Goal: Task Accomplishment & Management: Complete application form

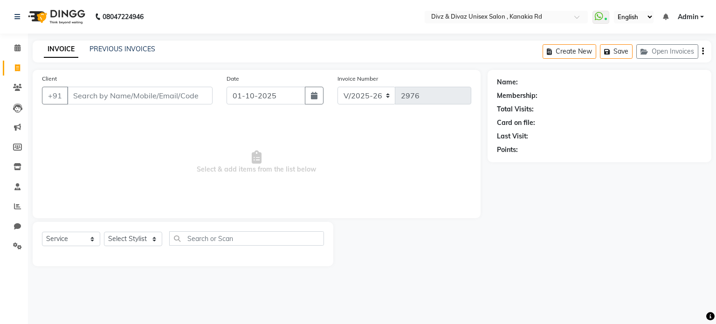
select select "7588"
select select "service"
click at [140, 101] on input "Client" at bounding box center [139, 96] width 145 height 18
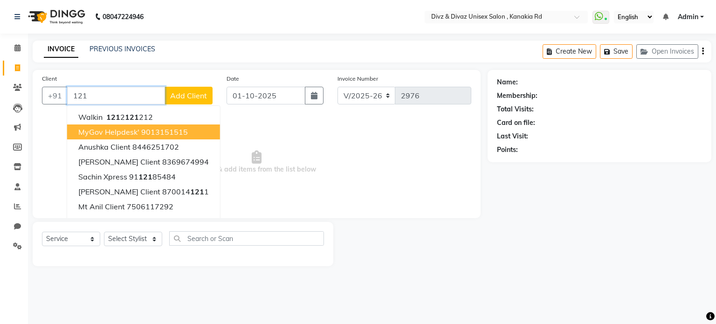
click at [156, 134] on ngb-highlight "9013151515" at bounding box center [164, 131] width 47 height 9
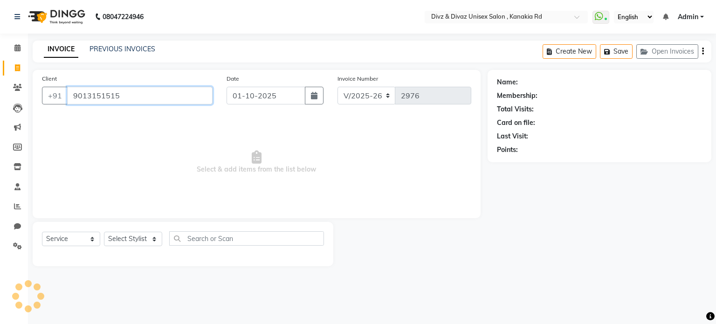
type input "9013151515"
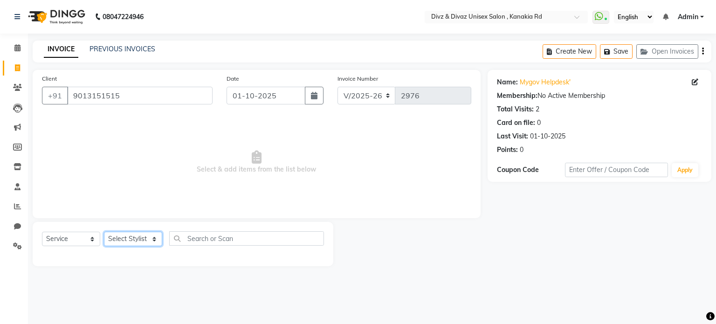
click at [147, 241] on select "Select Stylist [PERSON_NAME] Kailash [PERSON_NAME] Prem [PERSON_NAME]" at bounding box center [133, 239] width 58 height 14
select select "67195"
click at [104, 232] on select "Select Stylist [PERSON_NAME] Kailash [PERSON_NAME] Prem [PERSON_NAME]" at bounding box center [133, 239] width 58 height 14
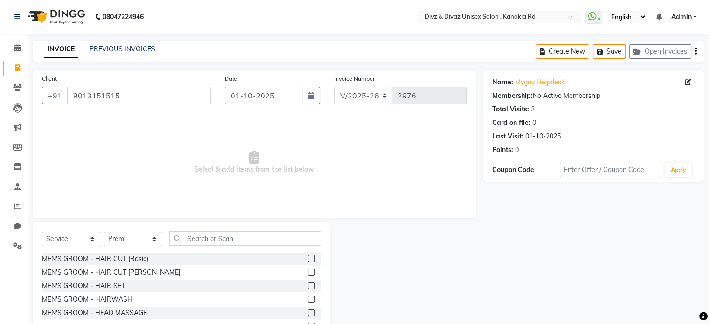
click at [308, 273] on label at bounding box center [311, 272] width 7 height 7
click at [308, 273] on input "checkbox" at bounding box center [311, 272] width 6 height 6
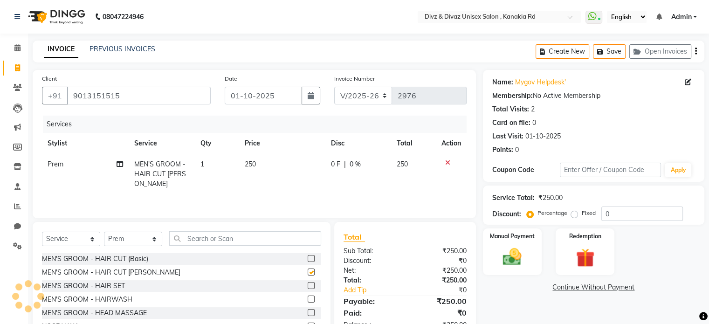
checkbox input "false"
click at [505, 256] on img at bounding box center [511, 257] width 31 height 22
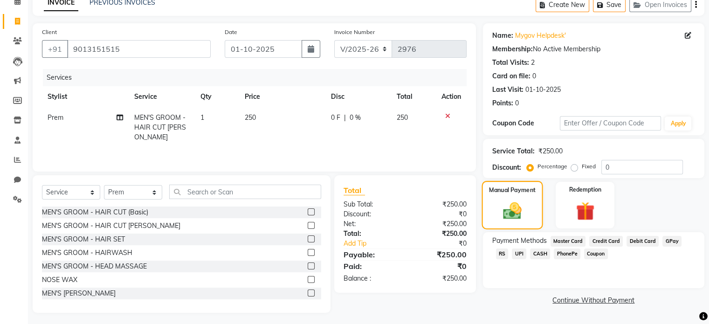
scroll to position [50, 0]
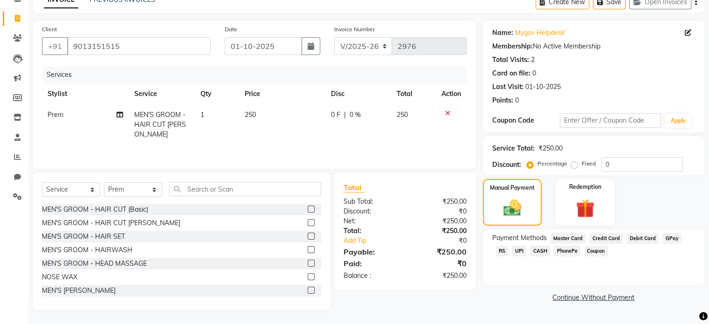
click at [512, 249] on span "UPI" at bounding box center [519, 251] width 14 height 11
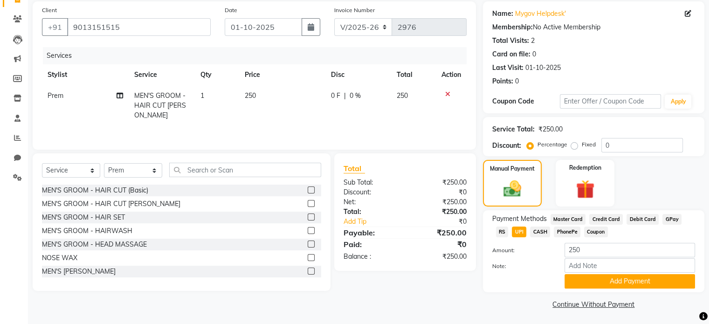
scroll to position [71, 0]
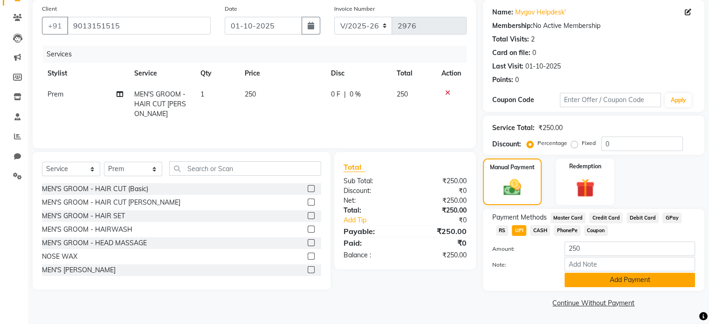
click at [579, 286] on button "Add Payment" at bounding box center [630, 280] width 131 height 14
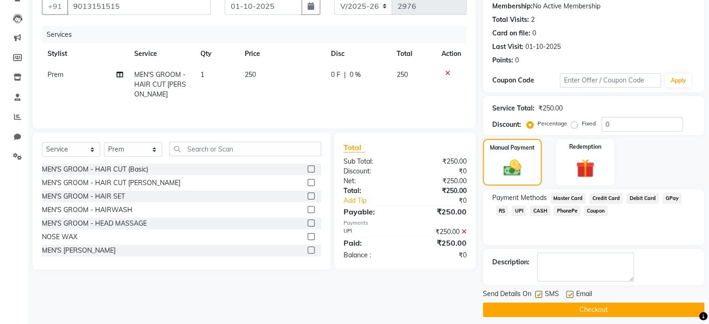
scroll to position [96, 0]
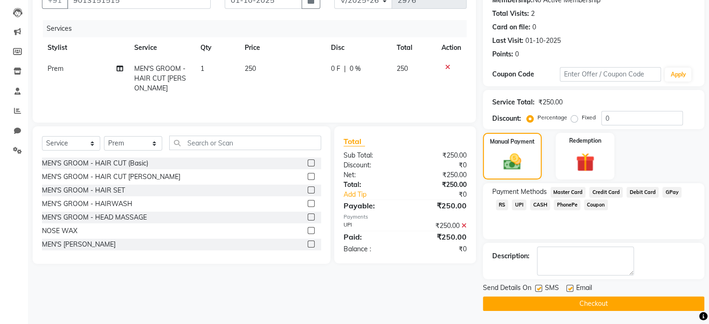
click at [591, 302] on button "Checkout" at bounding box center [593, 303] width 221 height 14
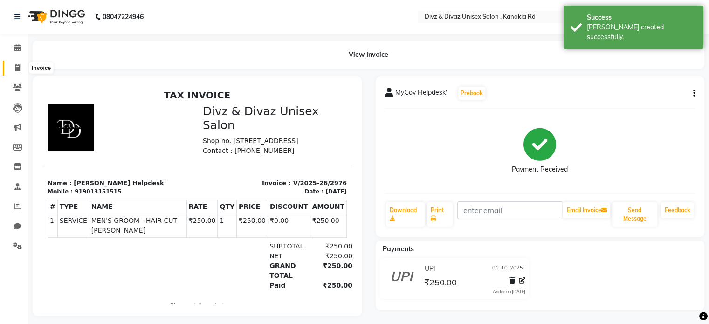
click at [17, 67] on icon at bounding box center [17, 67] width 5 height 7
select select "service"
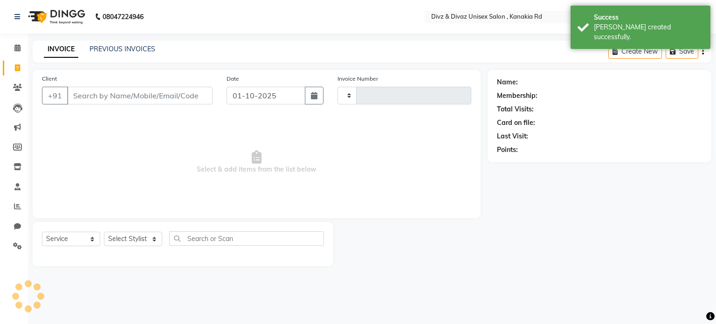
type input "2977"
select select "7588"
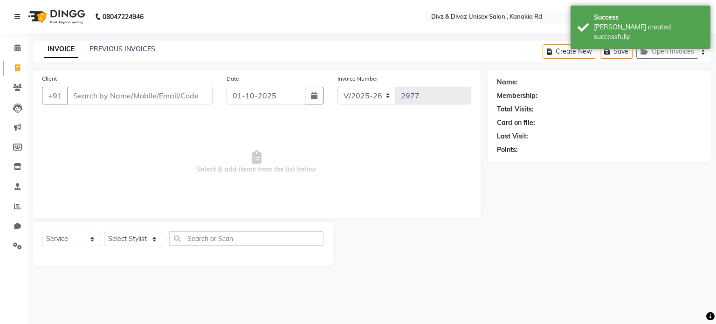
click at [95, 101] on input "Client" at bounding box center [139, 96] width 145 height 18
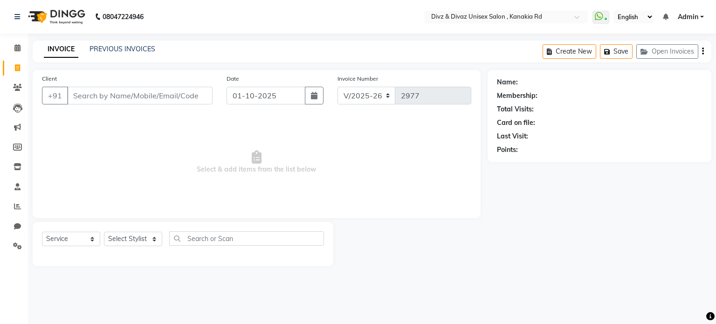
click at [117, 104] on input "Client" at bounding box center [139, 96] width 145 height 18
click at [69, 48] on link "INVOICE" at bounding box center [61, 49] width 34 height 17
click at [116, 85] on div "Client +91" at bounding box center [127, 93] width 185 height 38
click at [124, 99] on input "Client" at bounding box center [139, 96] width 145 height 18
type input "907736756"
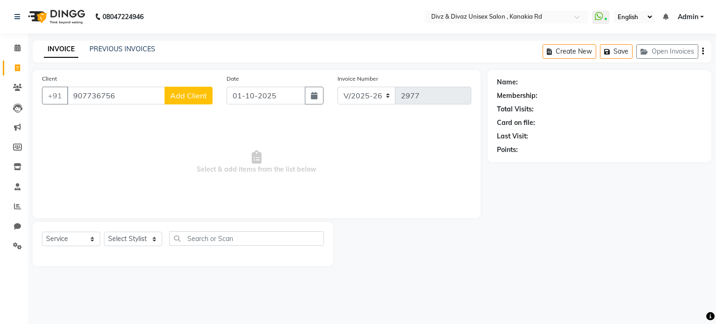
click at [173, 98] on span "Add Client" at bounding box center [188, 95] width 37 height 9
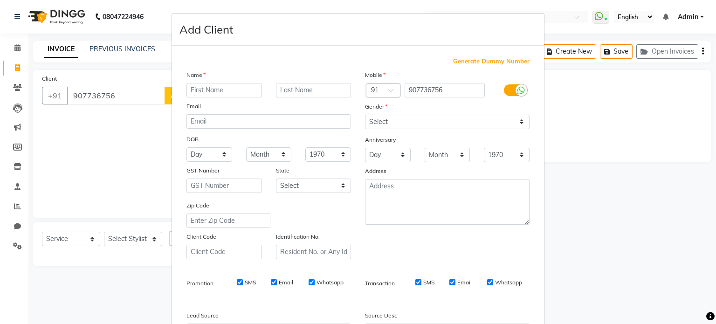
click at [221, 91] on input "text" at bounding box center [224, 90] width 76 height 14
type input "[PERSON_NAME]"
click at [298, 89] on input "text" at bounding box center [314, 90] width 76 height 14
type input "client"
click at [397, 119] on select "Select [DEMOGRAPHIC_DATA] [DEMOGRAPHIC_DATA] Other Prefer Not To Say" at bounding box center [447, 122] width 165 height 14
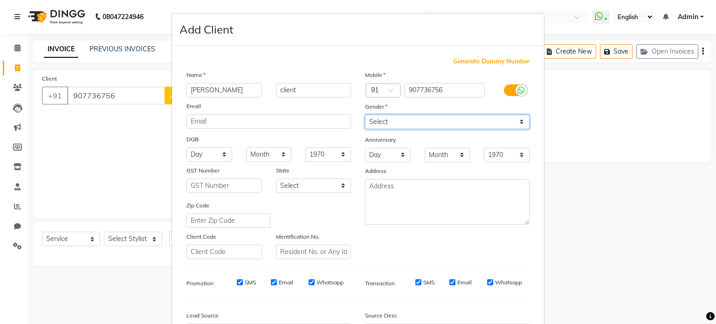
select select "[DEMOGRAPHIC_DATA]"
click at [365, 115] on select "Select [DEMOGRAPHIC_DATA] [DEMOGRAPHIC_DATA] Other Prefer Not To Say" at bounding box center [447, 122] width 165 height 14
click at [608, 193] on ngb-modal-window "Add Client Generate Dummy Number Name [PERSON_NAME] client Email DOB Day 01 02 …" at bounding box center [358, 162] width 716 height 324
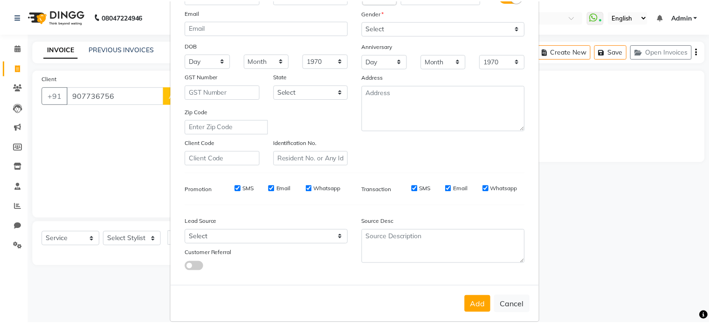
scroll to position [110, 0]
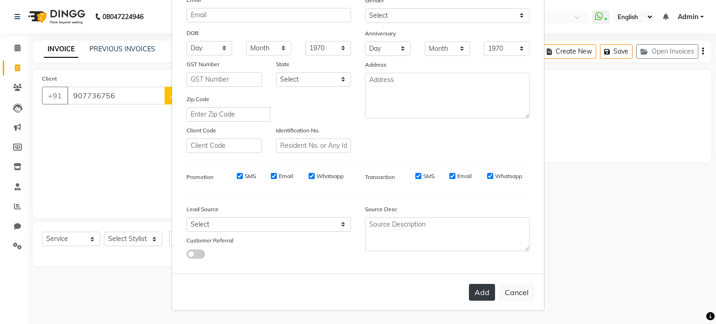
click at [489, 289] on button "Add" at bounding box center [482, 292] width 26 height 17
select select
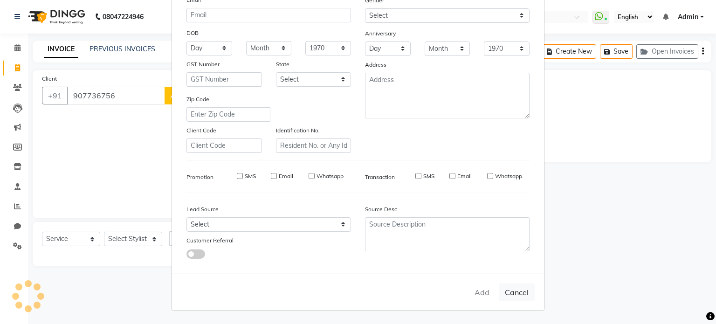
select select
checkbox input "false"
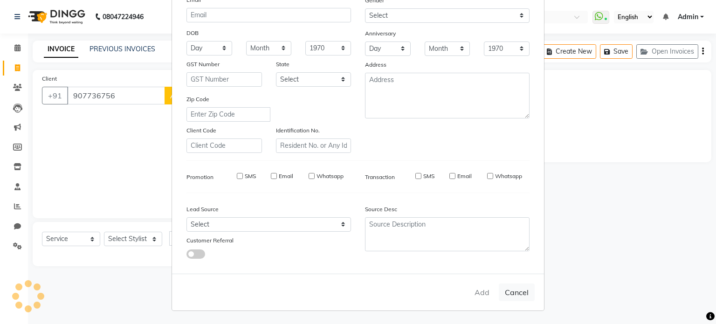
checkbox input "false"
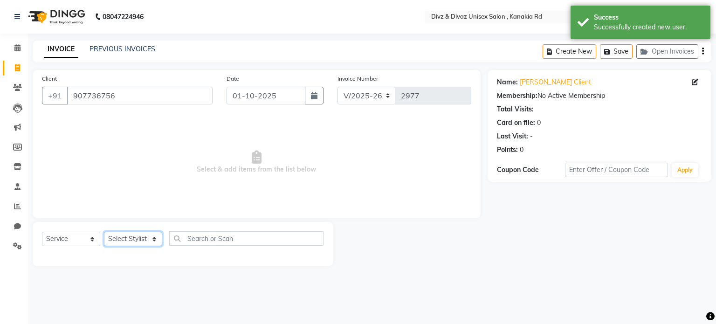
click at [145, 246] on select "Select Stylist [PERSON_NAME] Kailash [PERSON_NAME] Prem [PERSON_NAME]" at bounding box center [133, 239] width 58 height 14
select select "92008"
click at [104, 232] on select "Select Stylist [PERSON_NAME] Kailash [PERSON_NAME] Prem [PERSON_NAME]" at bounding box center [133, 239] width 58 height 14
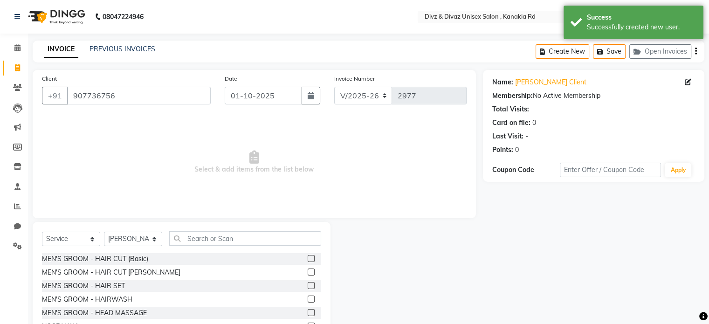
click at [308, 272] on label at bounding box center [311, 272] width 7 height 7
click at [308, 272] on input "checkbox" at bounding box center [311, 272] width 6 height 6
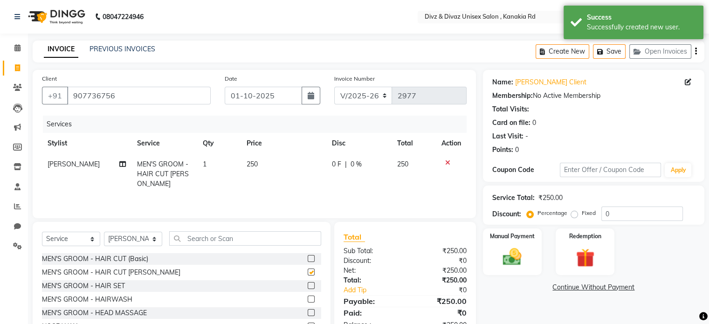
checkbox input "false"
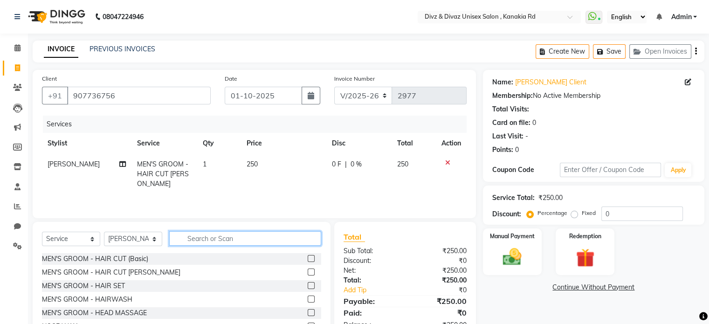
click at [276, 238] on input "text" at bounding box center [245, 238] width 152 height 14
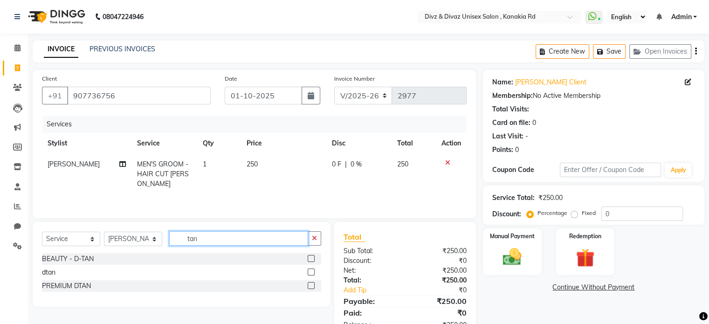
type input "tan"
click at [310, 285] on label at bounding box center [311, 285] width 7 height 7
click at [310, 285] on input "checkbox" at bounding box center [311, 286] width 6 height 6
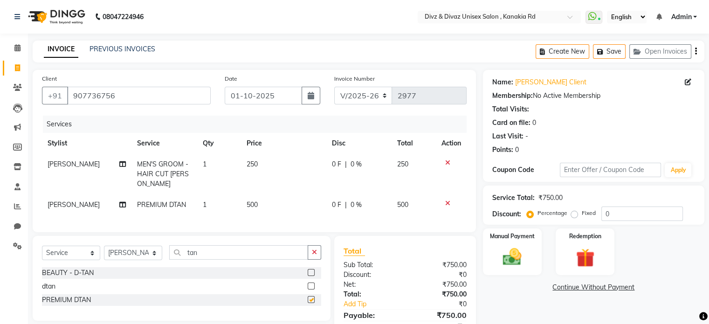
checkbox input "false"
click at [513, 254] on img at bounding box center [511, 257] width 31 height 22
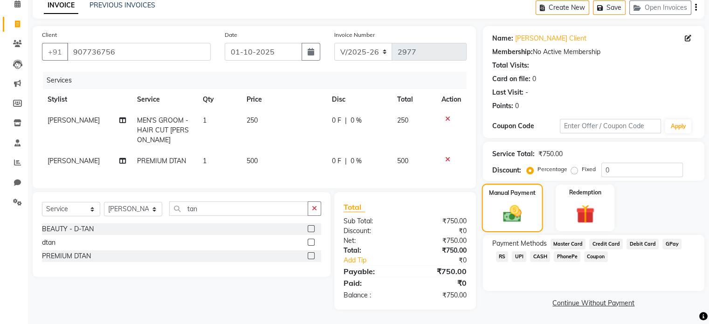
scroll to position [50, 0]
click at [512, 251] on span "UPI" at bounding box center [519, 256] width 14 height 11
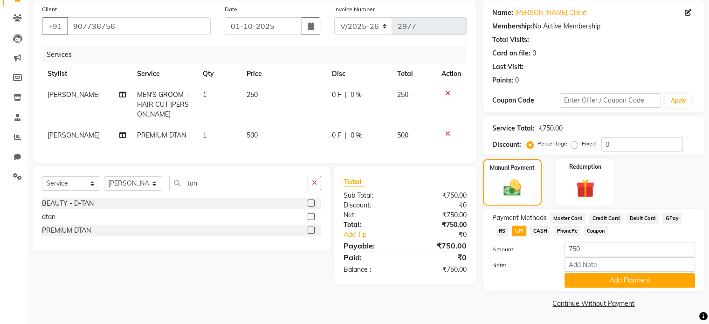
scroll to position [71, 0]
click at [579, 274] on button "Add Payment" at bounding box center [630, 280] width 131 height 14
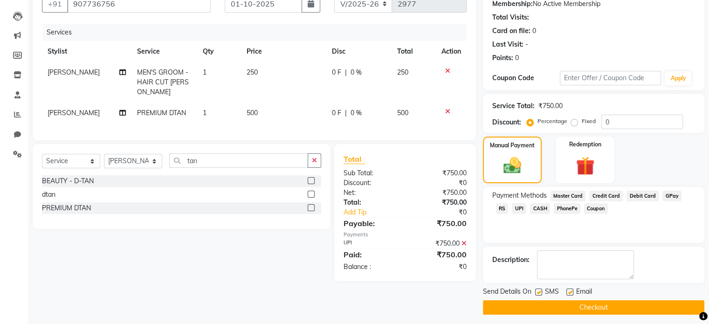
scroll to position [96, 0]
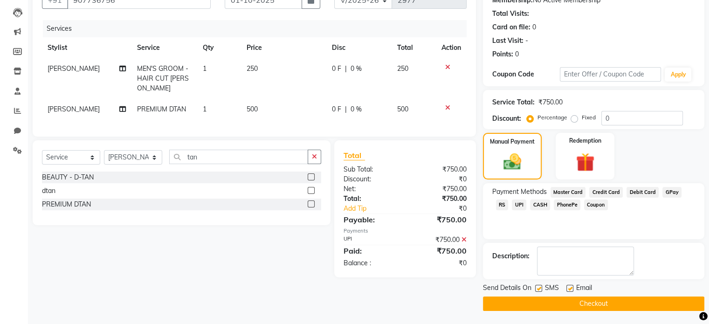
click at [595, 301] on button "Checkout" at bounding box center [593, 303] width 221 height 14
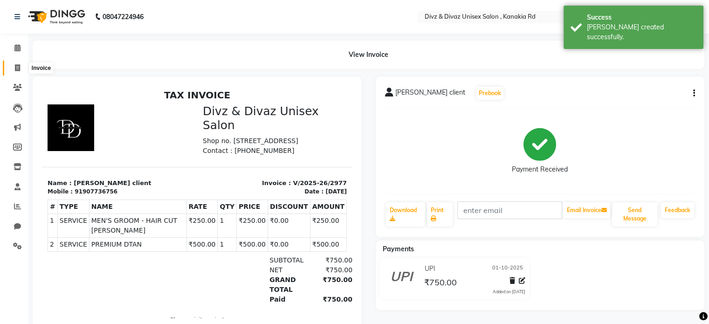
click at [16, 68] on icon at bounding box center [17, 67] width 5 height 7
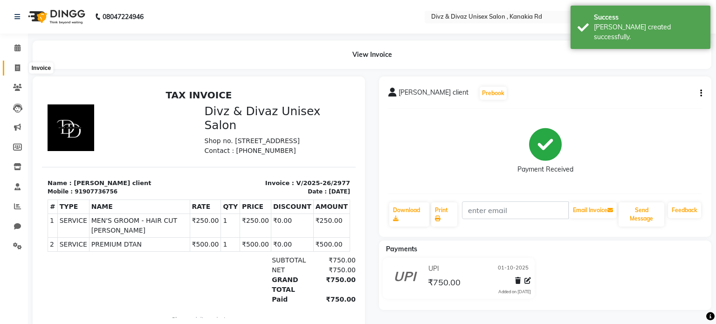
select select "service"
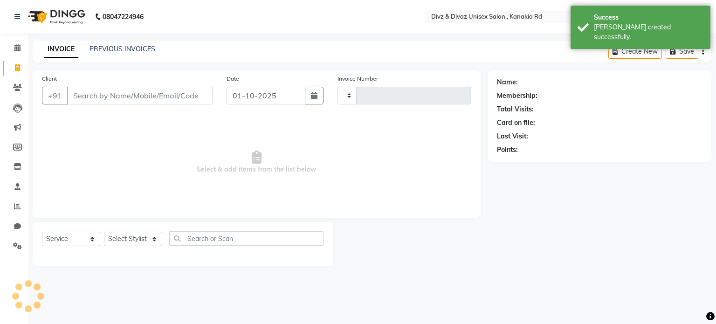
type input "2978"
select select "7588"
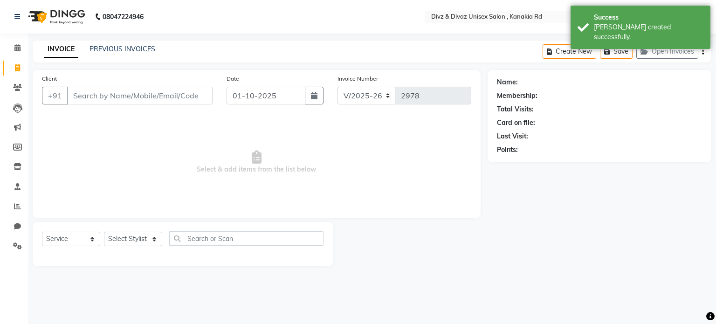
click at [90, 93] on input "Client" at bounding box center [139, 96] width 145 height 18
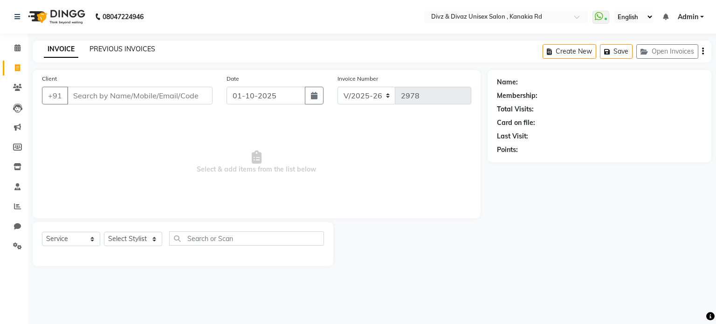
click at [126, 45] on link "PREVIOUS INVOICES" at bounding box center [123, 49] width 66 height 8
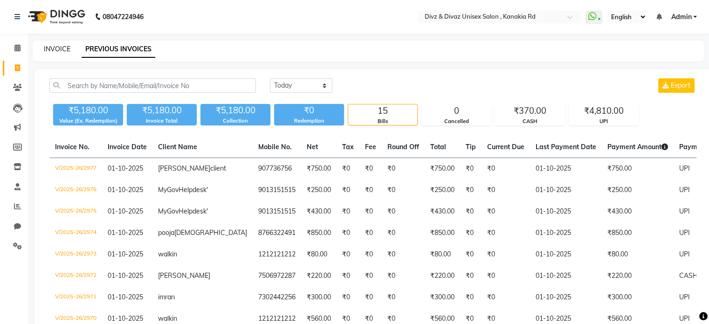
click at [63, 47] on link "INVOICE" at bounding box center [57, 49] width 27 height 8
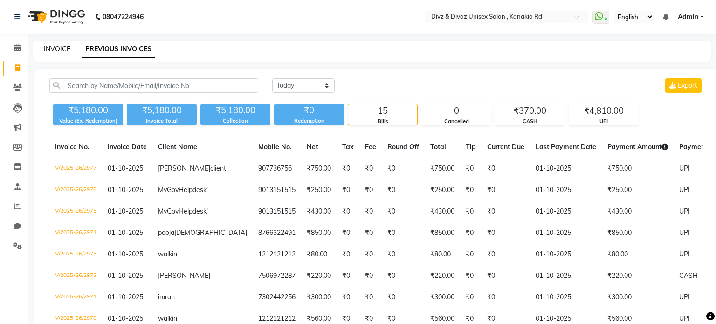
select select "service"
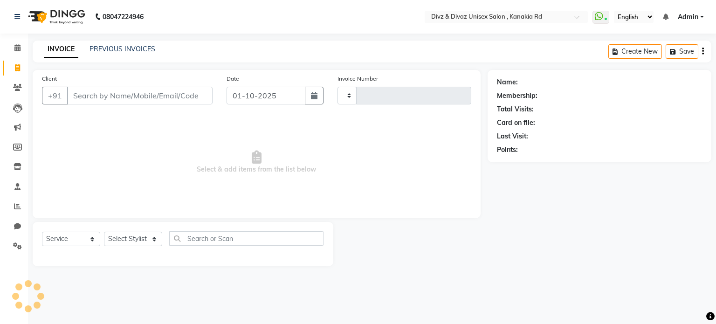
type input "2978"
select select "7588"
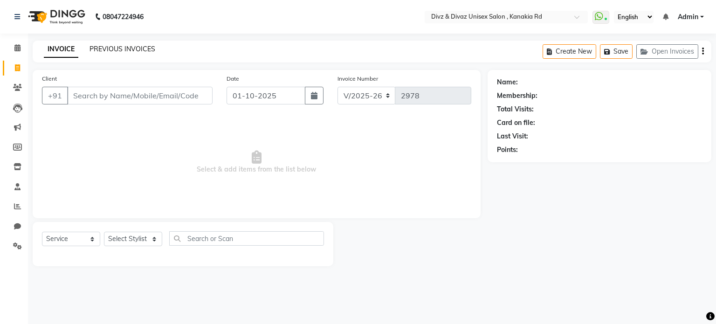
click at [121, 50] on link "PREVIOUS INVOICES" at bounding box center [123, 49] width 66 height 8
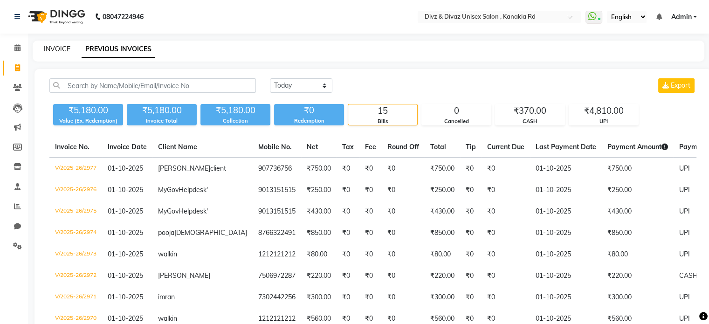
click at [66, 48] on link "INVOICE" at bounding box center [57, 49] width 27 height 8
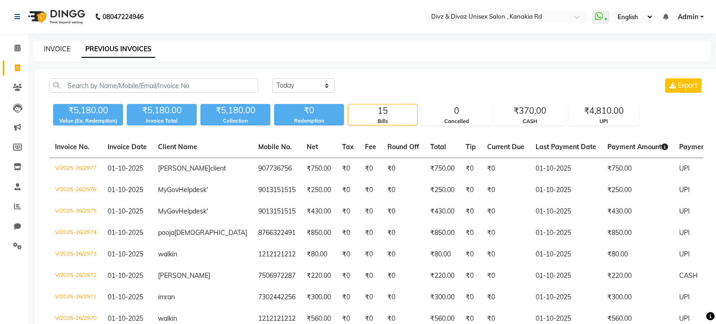
select select "7588"
select select "service"
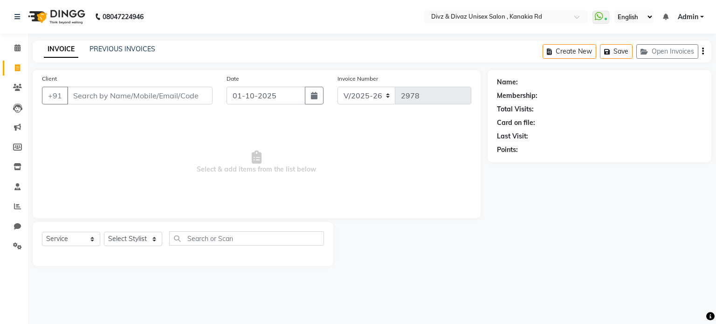
click at [90, 89] on input "Client" at bounding box center [139, 96] width 145 height 18
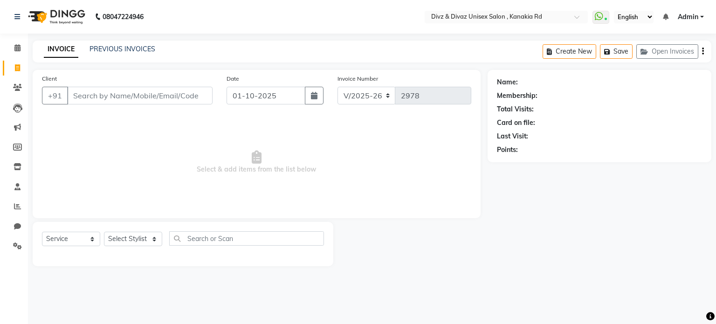
click at [90, 89] on input "Client" at bounding box center [139, 96] width 145 height 18
